Goal: Task Accomplishment & Management: Manage account settings

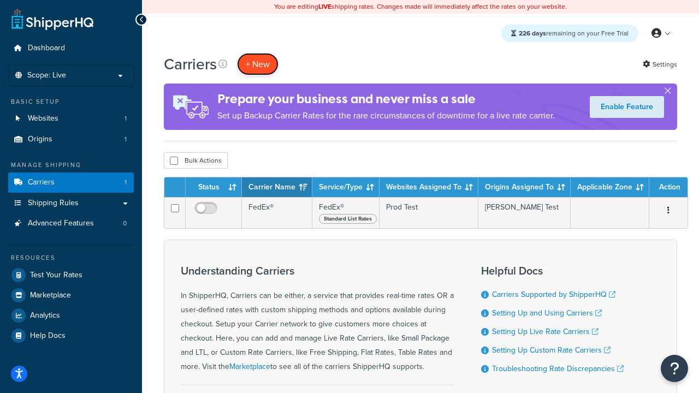
click at [258, 64] on button "+ New" at bounding box center [258, 64] width 42 height 22
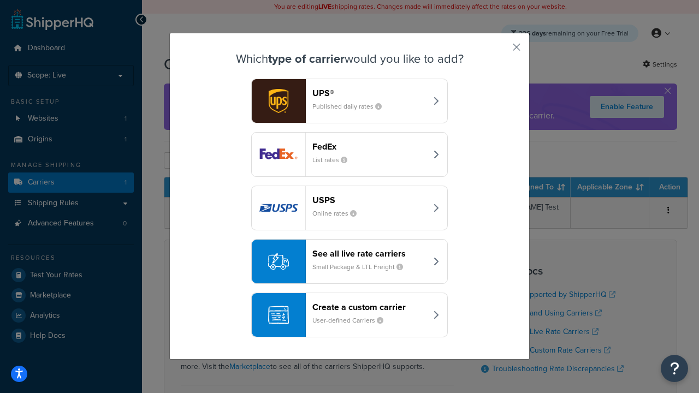
click at [369, 146] on header "FedEx" at bounding box center [370, 147] width 114 height 10
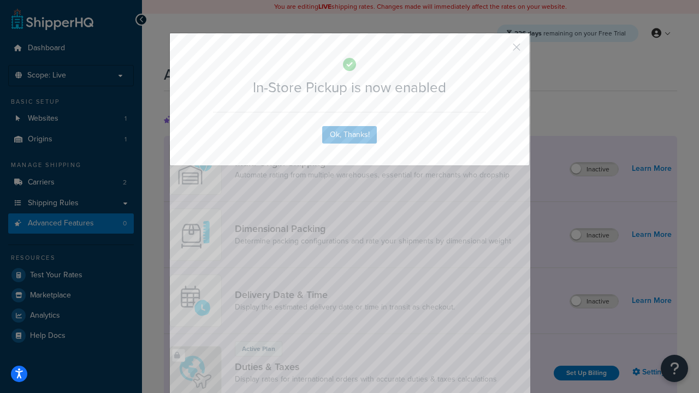
scroll to position [354, 0]
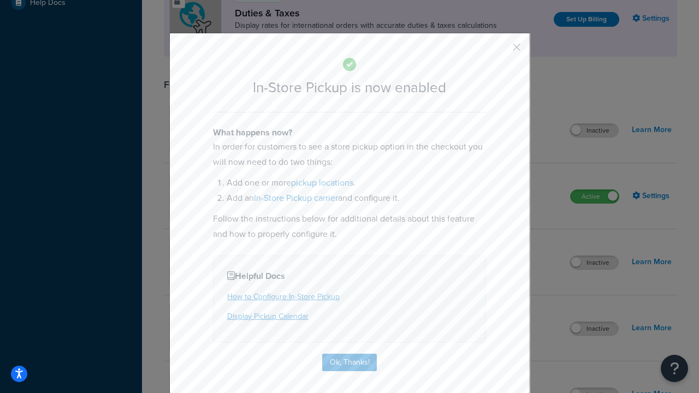
click at [501, 51] on button "button" at bounding box center [500, 51] width 3 height 3
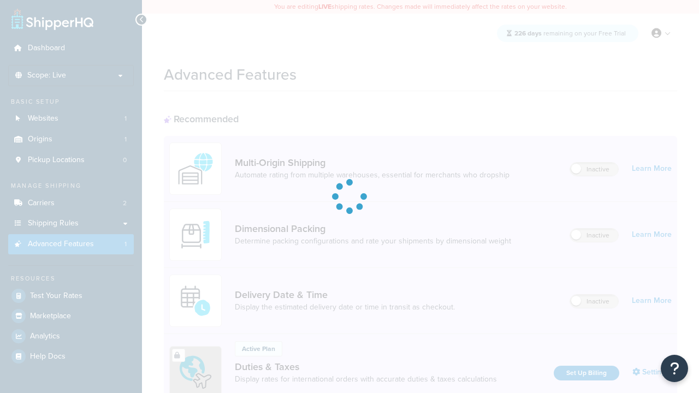
scroll to position [354, 0]
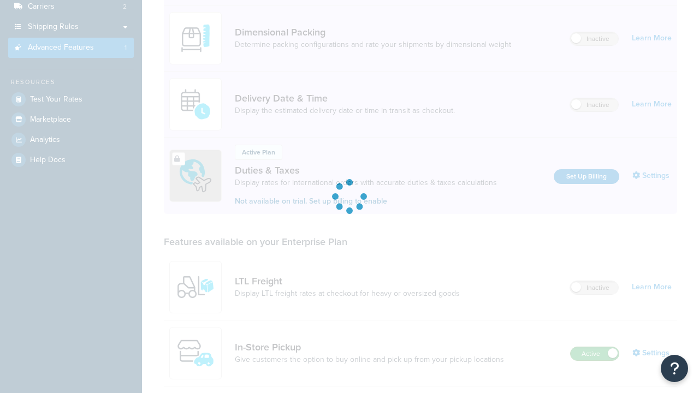
click at [595, 348] on label "Active" at bounding box center [595, 354] width 48 height 13
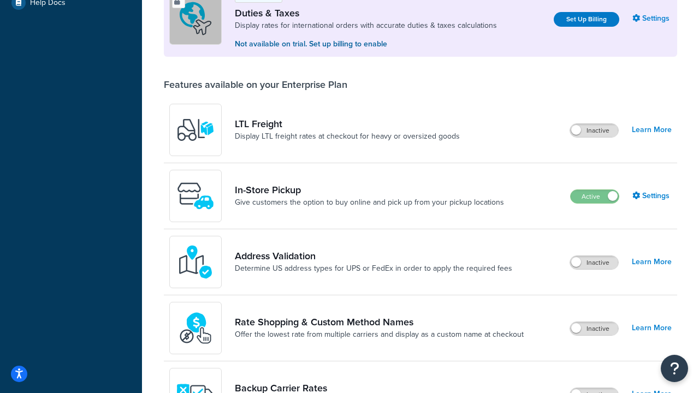
scroll to position [333, 0]
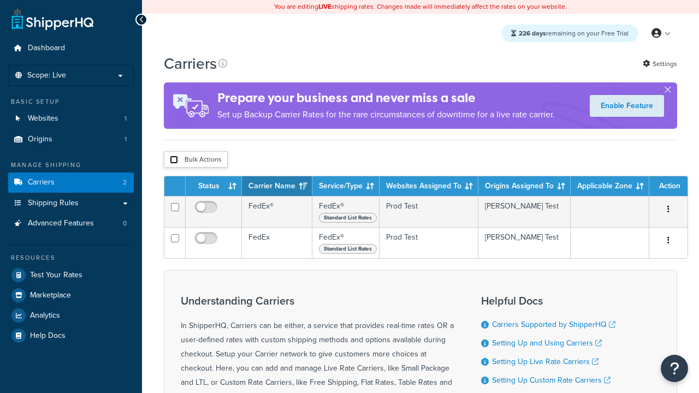
click at [174, 161] on input "checkbox" at bounding box center [174, 160] width 8 height 8
checkbox input "true"
click at [0, 0] on button "Delete" at bounding box center [0, 0] width 0 height 0
